Goal: Information Seeking & Learning: Learn about a topic

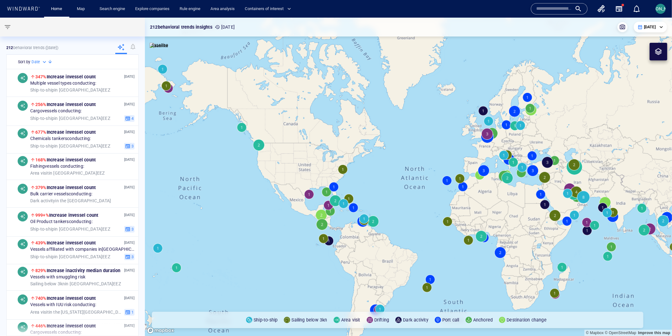
click at [553, 5] on input "text" at bounding box center [554, 8] width 36 height 9
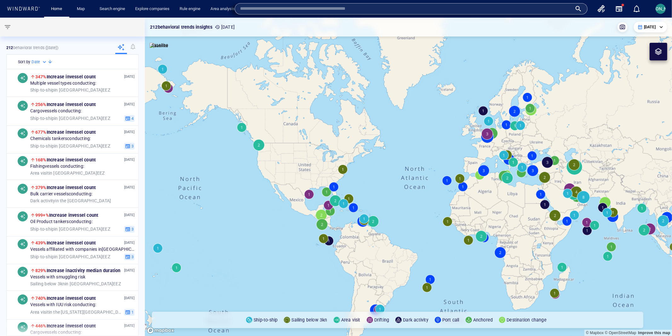
paste input "********"
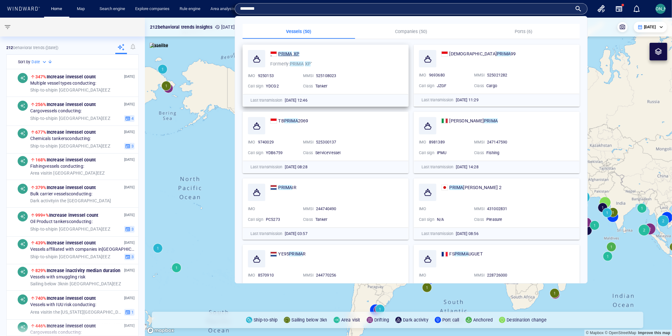
type input "********"
click at [288, 53] on mark "PRIMA" at bounding box center [285, 53] width 14 height 5
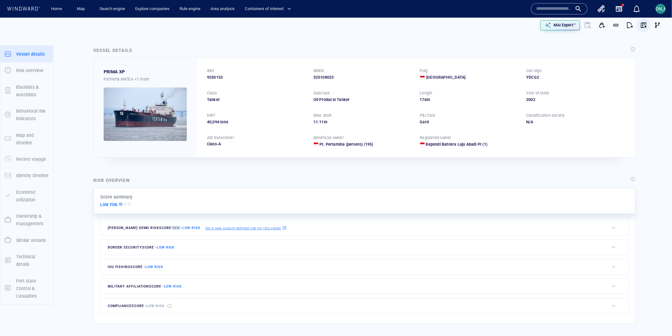
click at [645, 26] on span "button" at bounding box center [643, 25] width 6 height 6
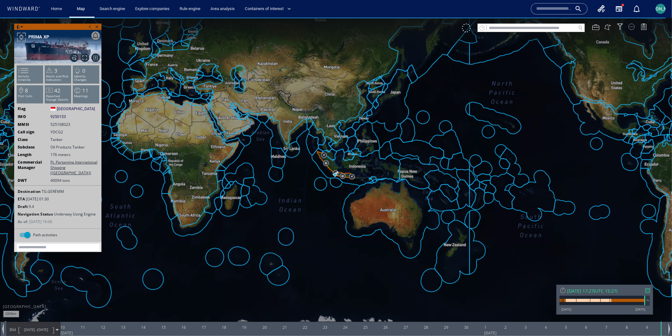
click at [631, 27] on div at bounding box center [631, 26] width 6 height 6
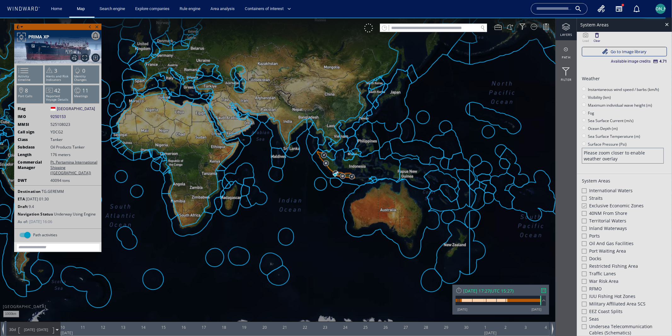
scroll to position [154, 0]
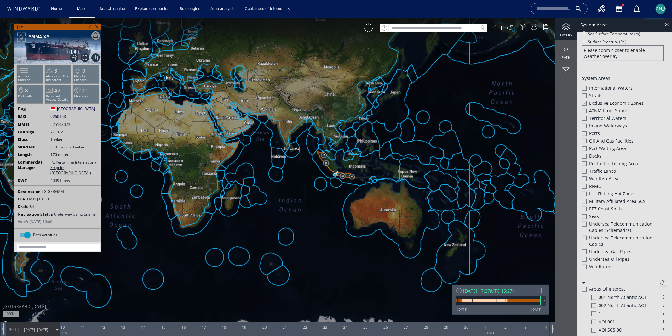
click at [582, 100] on div at bounding box center [583, 102] width 5 height 5
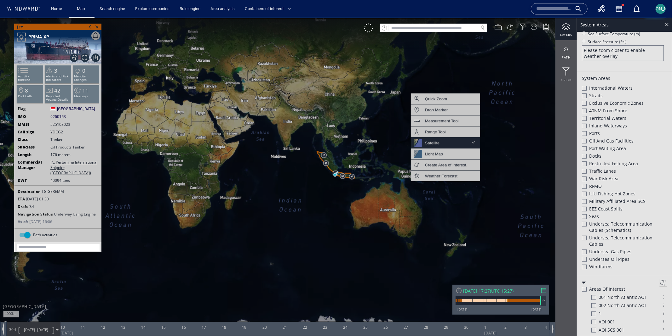
click at [456, 140] on div "Satellite" at bounding box center [445, 142] width 69 height 11
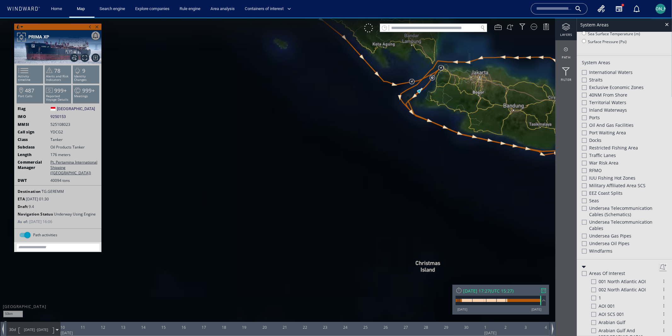
drag, startPoint x: 369, startPoint y: 137, endPoint x: 298, endPoint y: 234, distance: 120.1
click at [298, 234] on canvas "Map" at bounding box center [336, 173] width 672 height 313
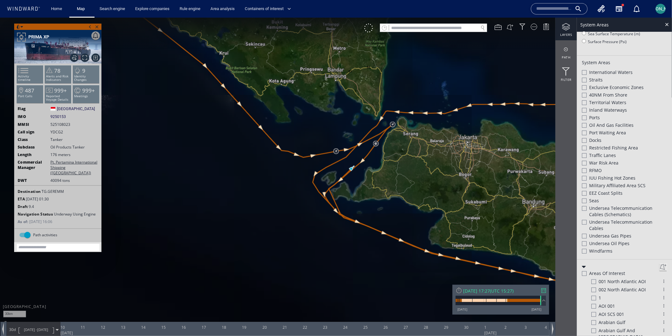
click at [46, 332] on span "09/10/25" at bounding box center [42, 329] width 11 height 5
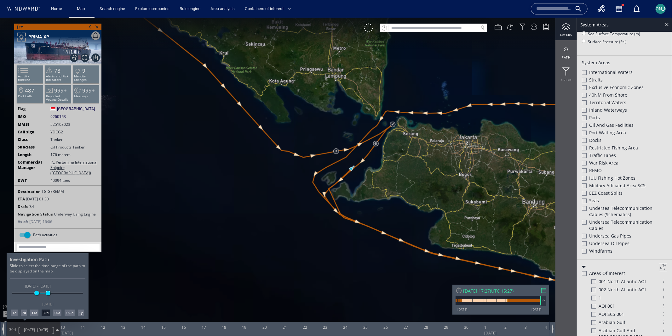
click at [15, 313] on div "1d" at bounding box center [14, 313] width 6 height 6
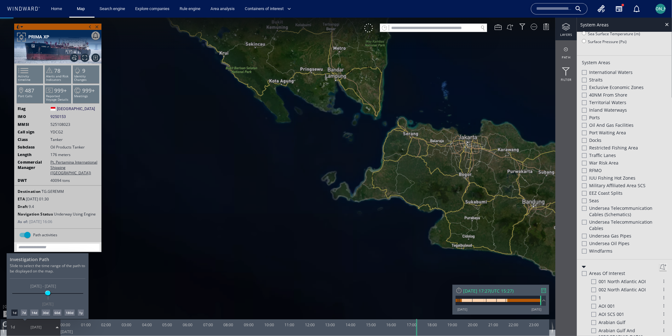
click at [306, 223] on div at bounding box center [336, 176] width 672 height 319
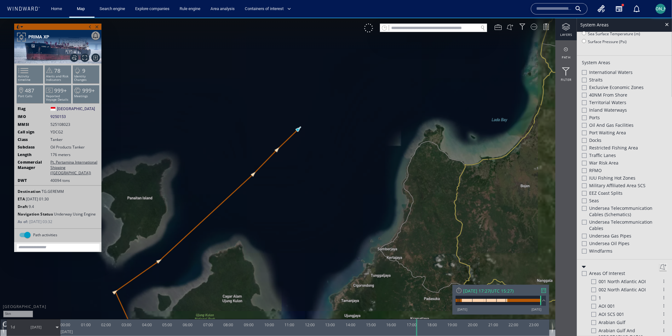
drag, startPoint x: 354, startPoint y: 173, endPoint x: 314, endPoint y: 172, distance: 40.0
click at [314, 171] on canvas "Map" at bounding box center [336, 173] width 672 height 313
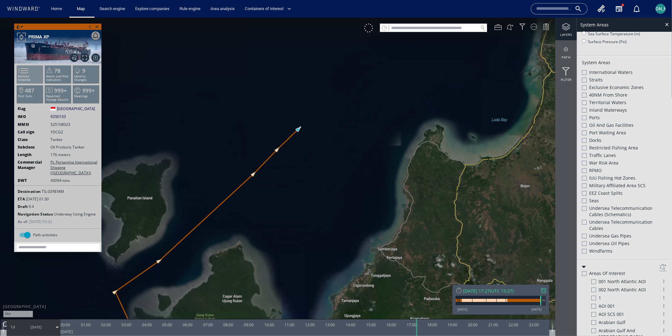
click at [23, 74] on span at bounding box center [19, 70] width 9 height 9
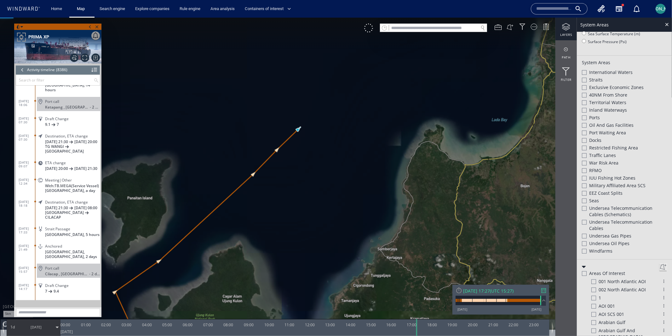
scroll to position [145070, 0]
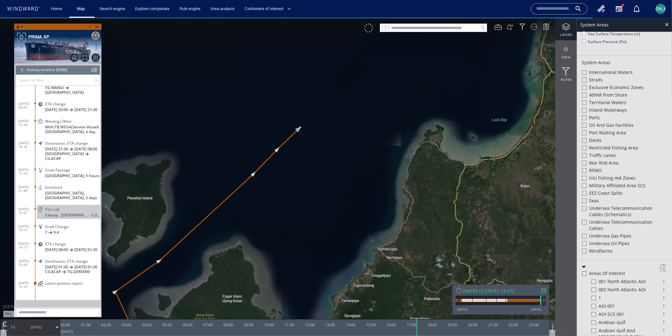
click at [75, 287] on div "Latest position report" at bounding box center [68, 286] width 63 height 14
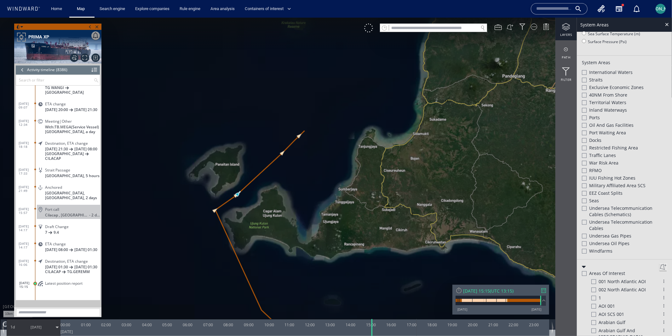
click at [73, 283] on span "Latest position report" at bounding box center [63, 283] width 37 height 5
click at [314, 130] on canvas "Map" at bounding box center [336, 173] width 672 height 313
click at [668, 25] on div at bounding box center [666, 23] width 7 height 7
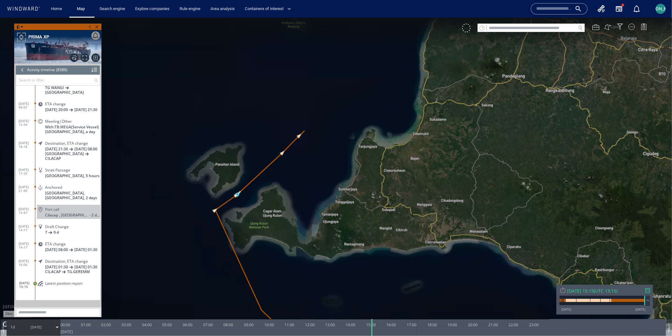
click at [325, 178] on canvas "Map" at bounding box center [336, 173] width 672 height 313
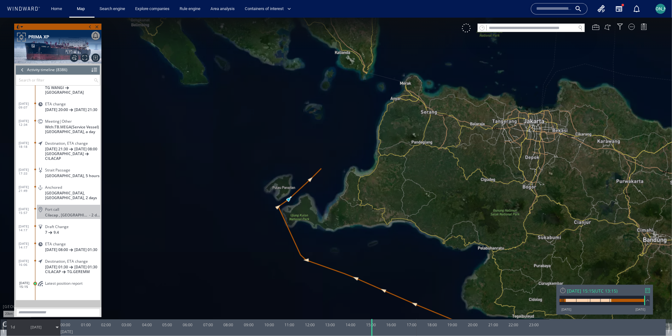
click at [562, 289] on div at bounding box center [562, 290] width 7 height 7
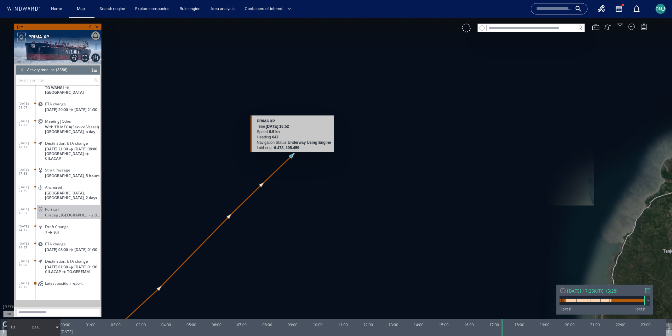
click at [292, 157] on canvas "Map" at bounding box center [336, 173] width 672 height 313
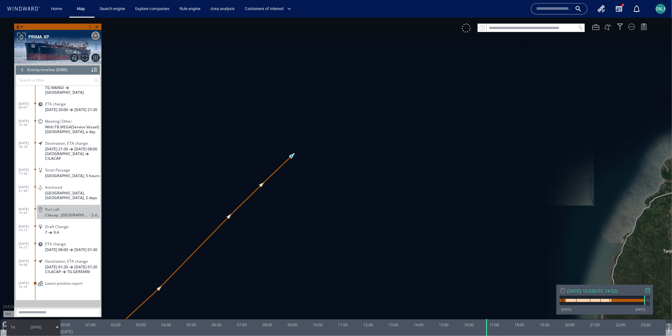
click at [562, 290] on div at bounding box center [562, 290] width 7 height 7
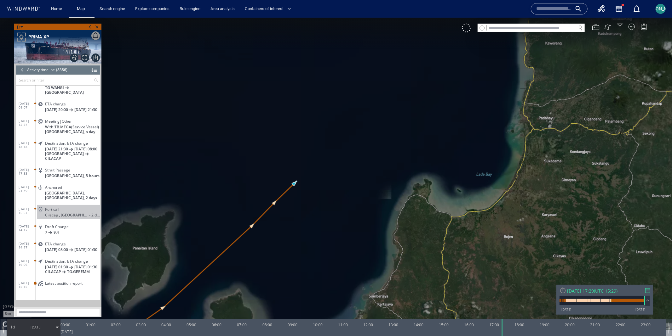
drag, startPoint x: 324, startPoint y: 145, endPoint x: 322, endPoint y: 172, distance: 27.1
click at [322, 172] on canvas "Map" at bounding box center [336, 173] width 672 height 313
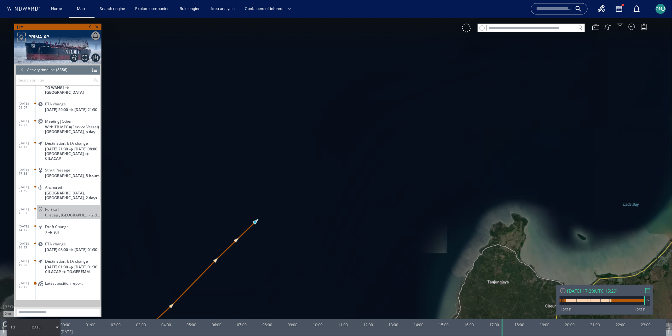
drag, startPoint x: 318, startPoint y: 181, endPoint x: 293, endPoint y: 175, distance: 25.0
click at [292, 175] on canvas "Map" at bounding box center [336, 173] width 672 height 313
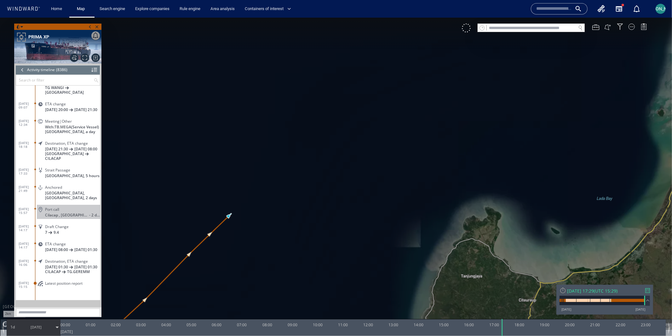
scroll to position [145070, 0]
click at [530, 30] on input "text" at bounding box center [530, 28] width 89 height 9
paste input "**********"
type input "**********"
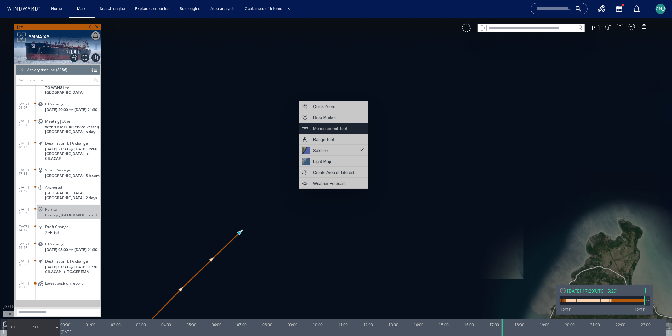
click at [343, 124] on div "Measurement Tool" at bounding box center [330, 128] width 34 height 8
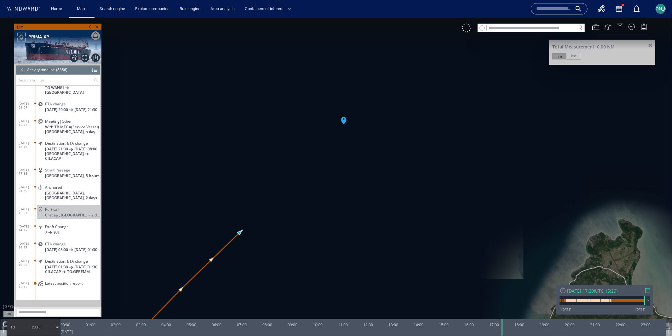
click at [242, 233] on canvas "Map" at bounding box center [336, 173] width 672 height 313
click at [343, 122] on canvas "Map" at bounding box center [336, 173] width 672 height 313
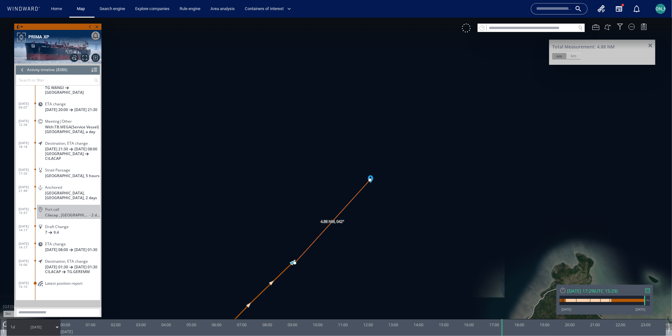
click at [651, 43] on span at bounding box center [650, 45] width 8 height 5
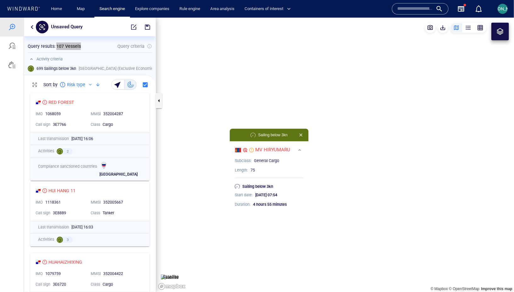
scroll to position [202, 132]
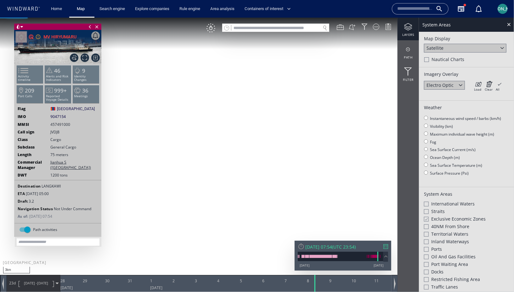
scroll to position [236, 0]
